Goal: Information Seeking & Learning: Learn about a topic

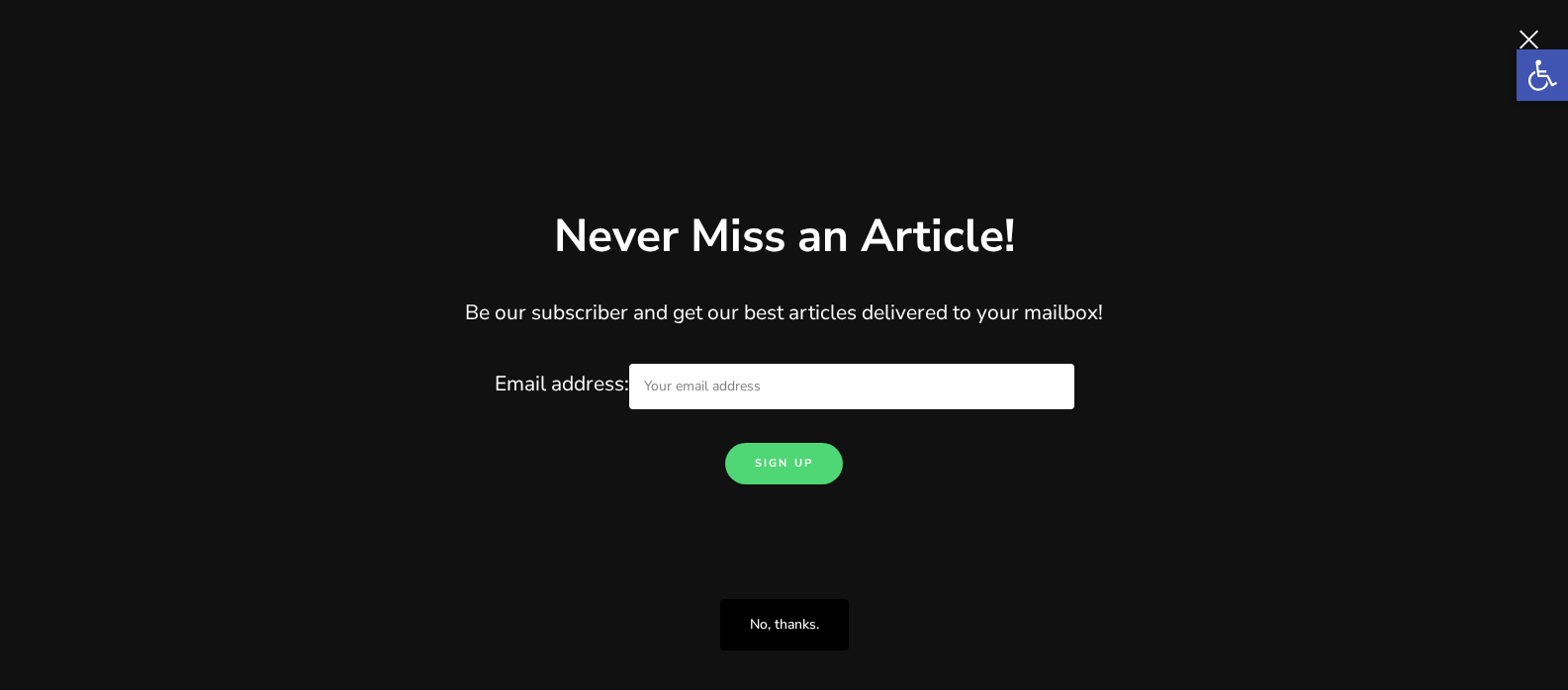
scroll to position [198, 0]
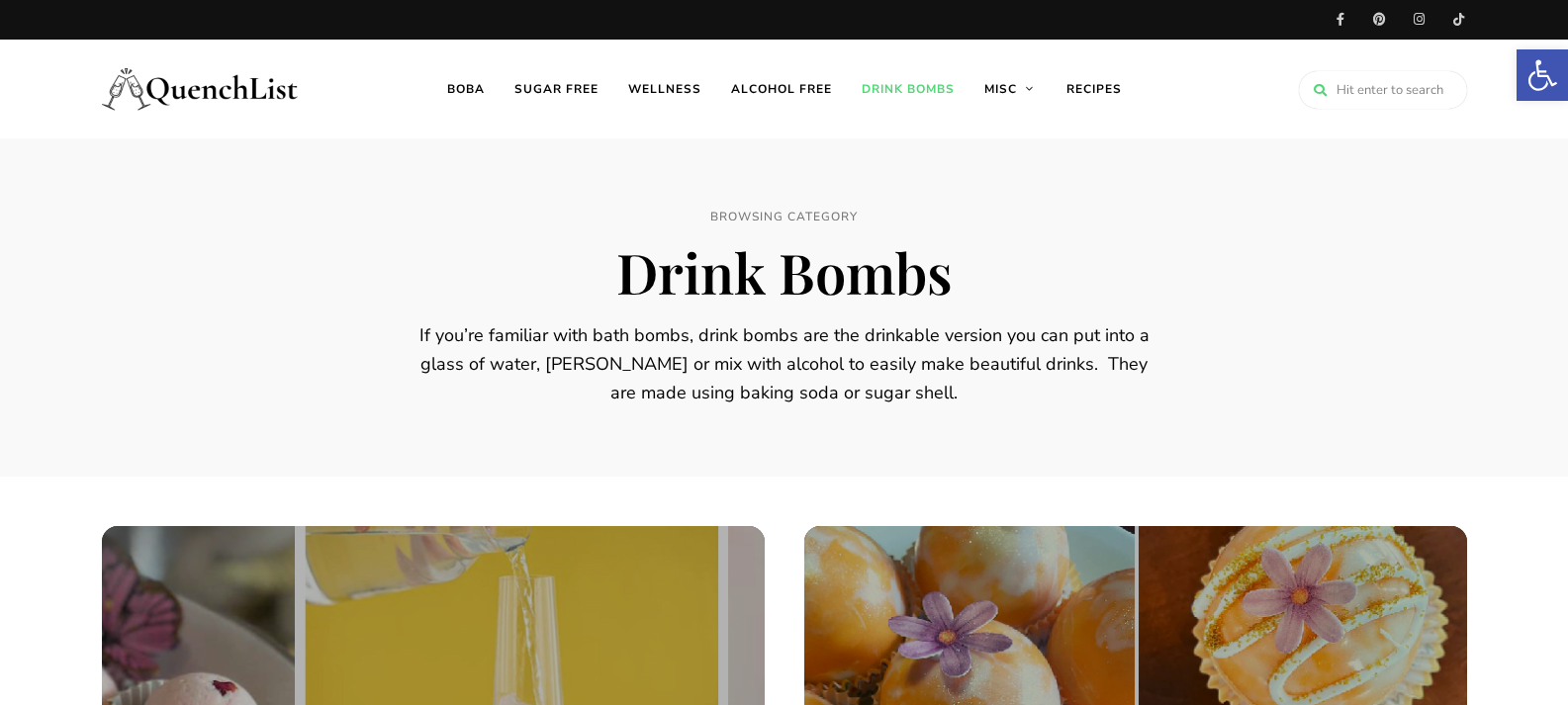
click at [1098, 93] on link "Recipes" at bounding box center [1093, 89] width 85 height 99
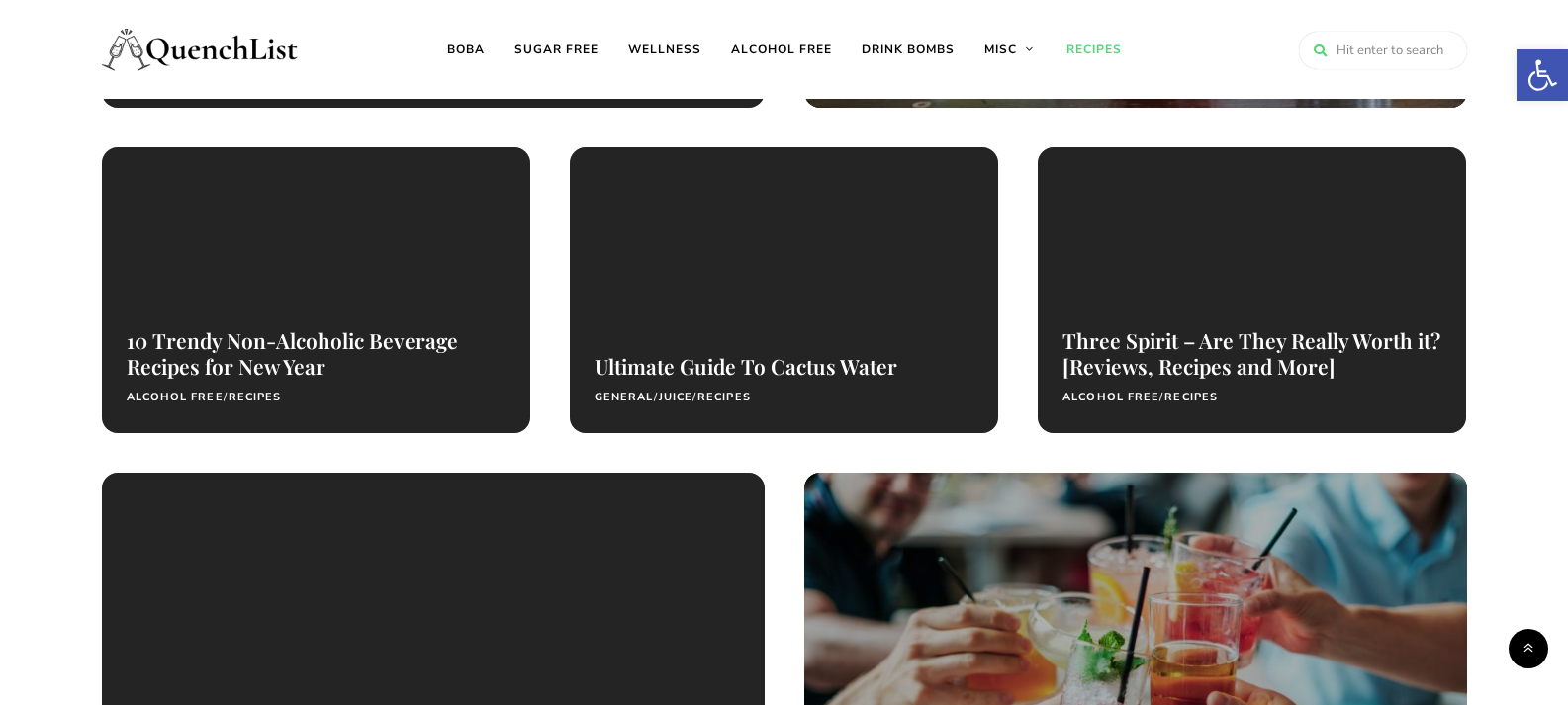
scroll to position [297, 0]
